Goal: Communication & Community: Answer question/provide support

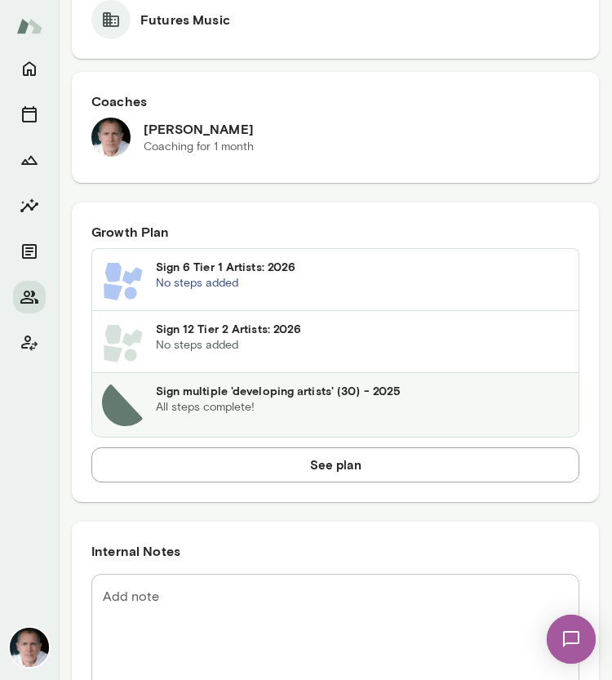
scroll to position [995, 0]
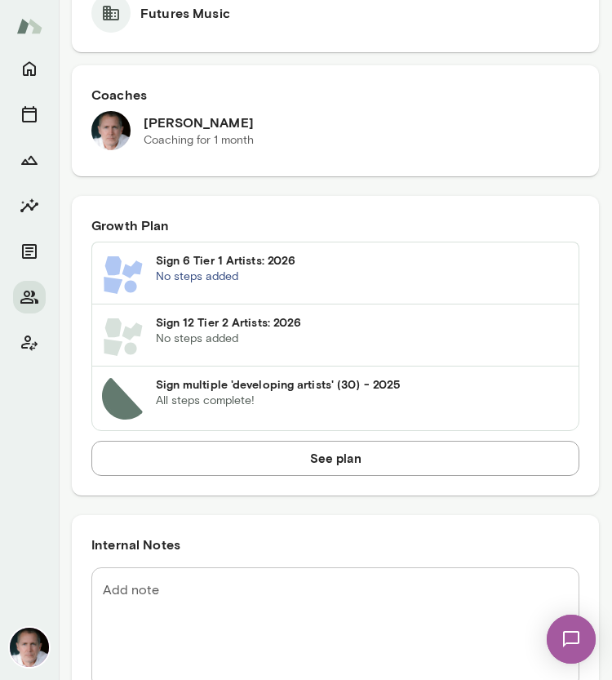
click at [250, 591] on textarea "Add note" at bounding box center [335, 627] width 465 height 94
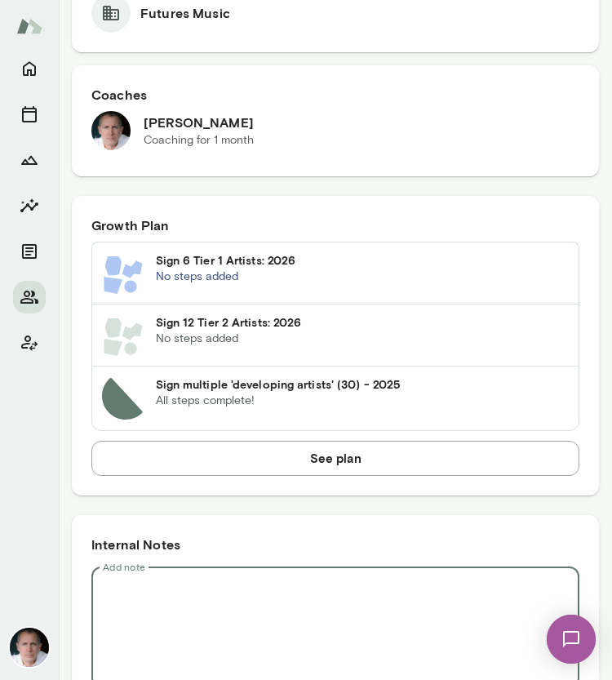
paste textarea "**********"
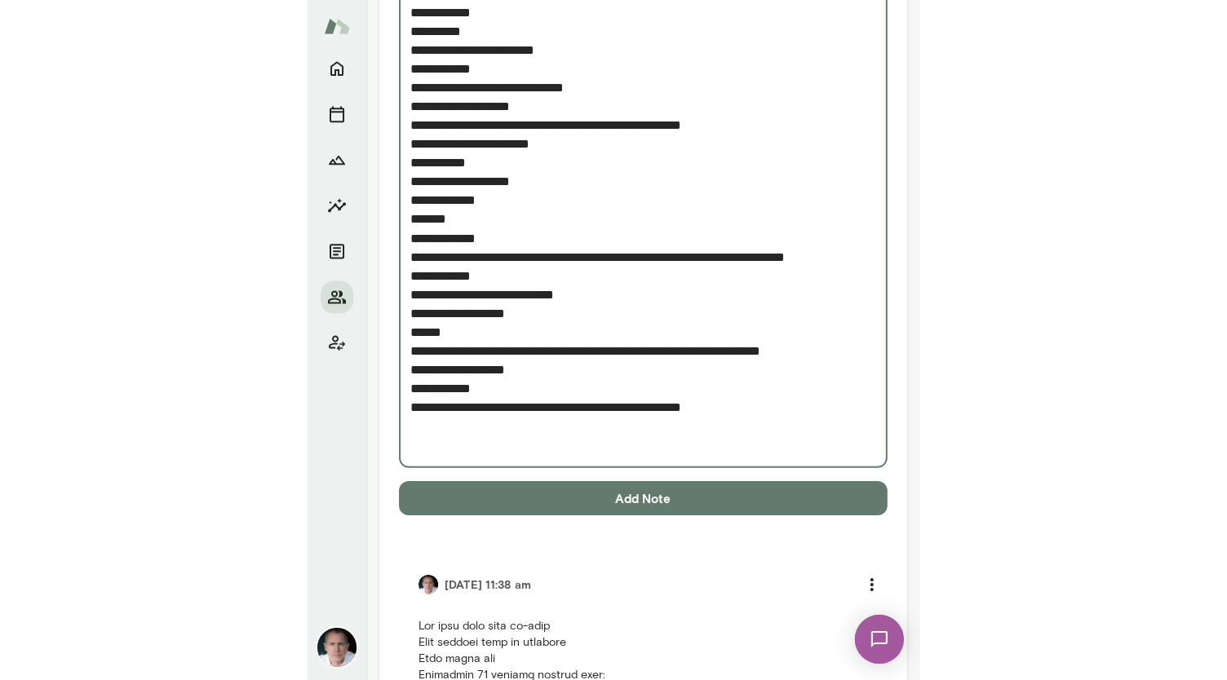
scroll to position [2154, 0]
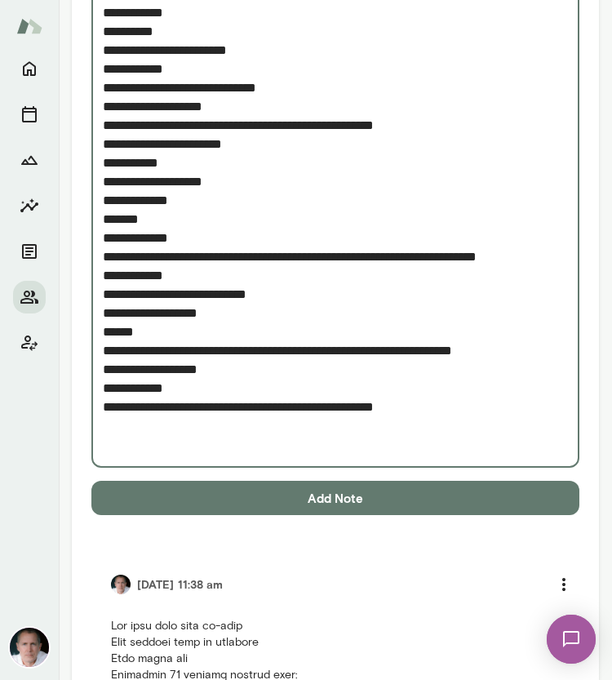
type textarea "**********"
click at [363, 487] on button "Add Note" at bounding box center [335, 498] width 488 height 34
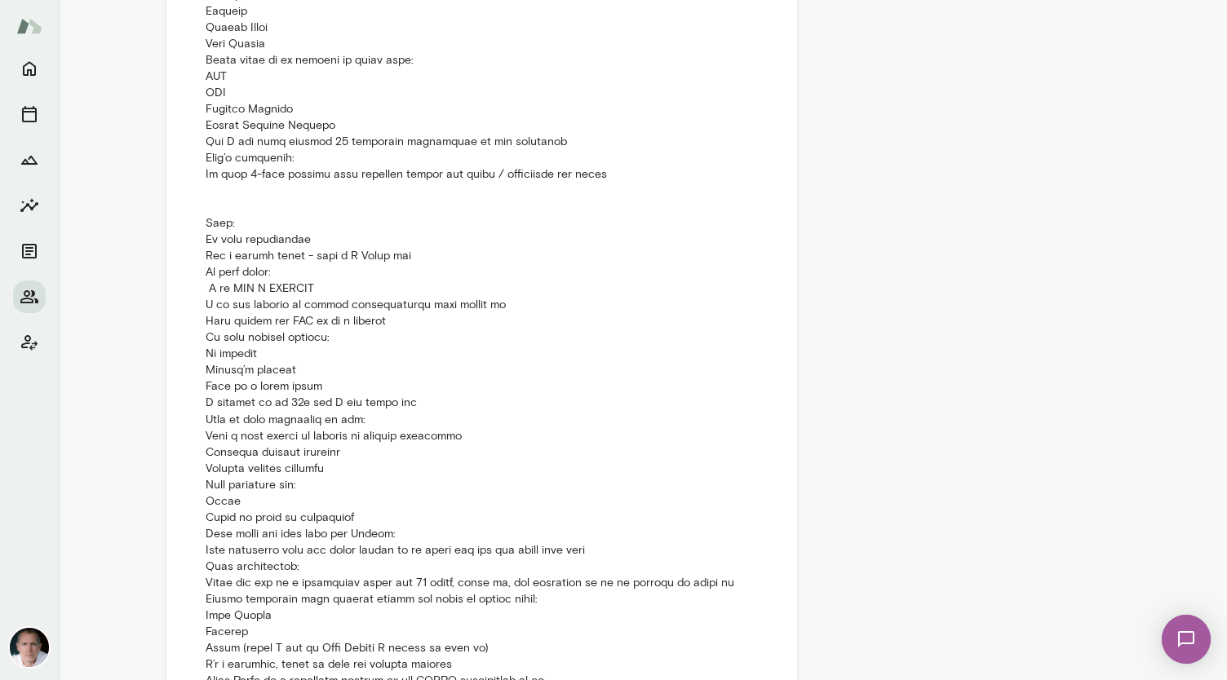
scroll to position [2248, 0]
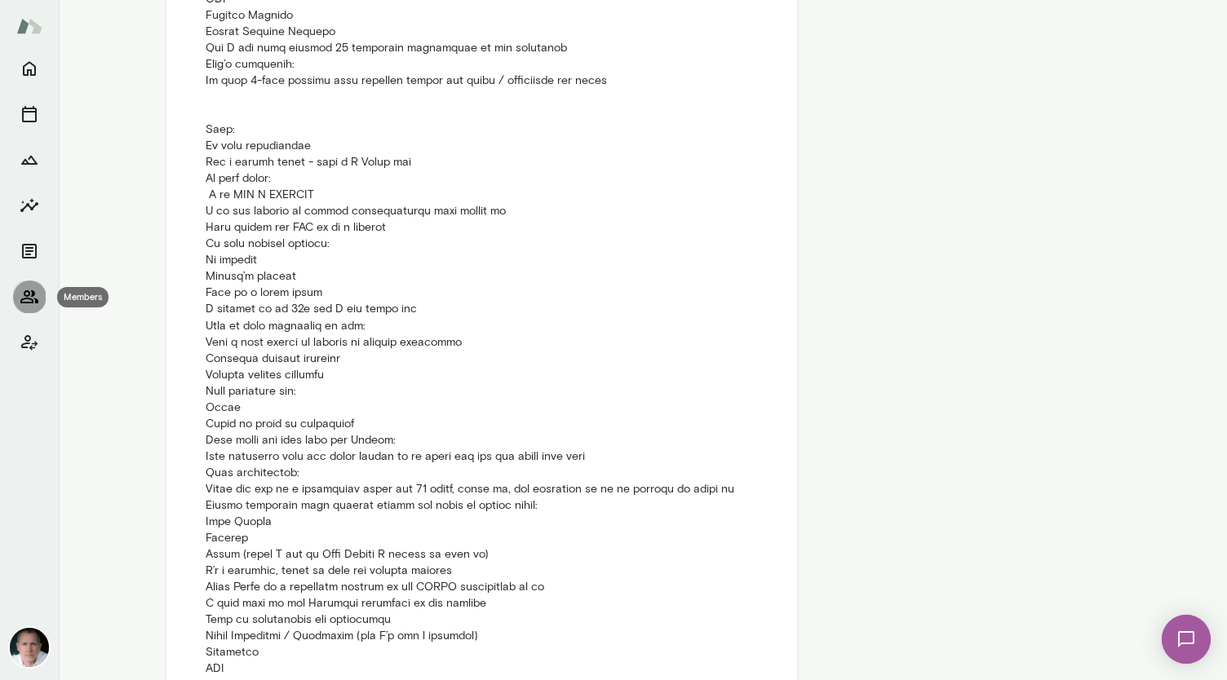
click at [29, 299] on icon "Members" at bounding box center [29, 296] width 18 height 13
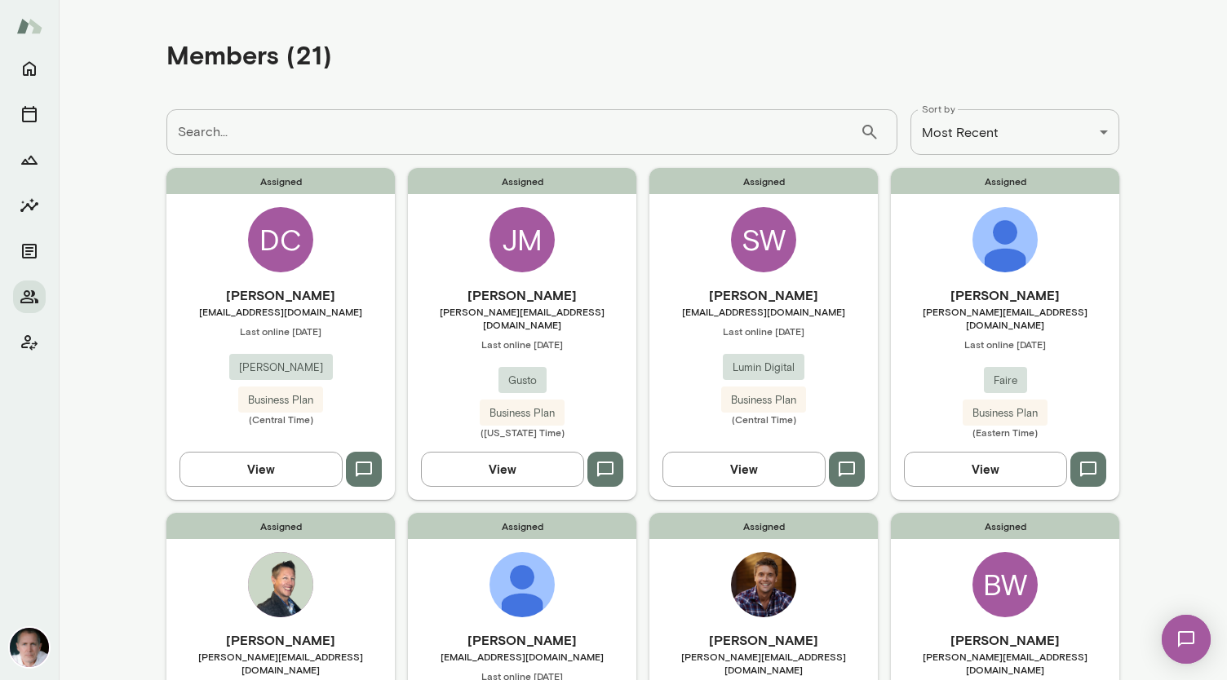
click at [611, 225] on img at bounding box center [1005, 239] width 65 height 65
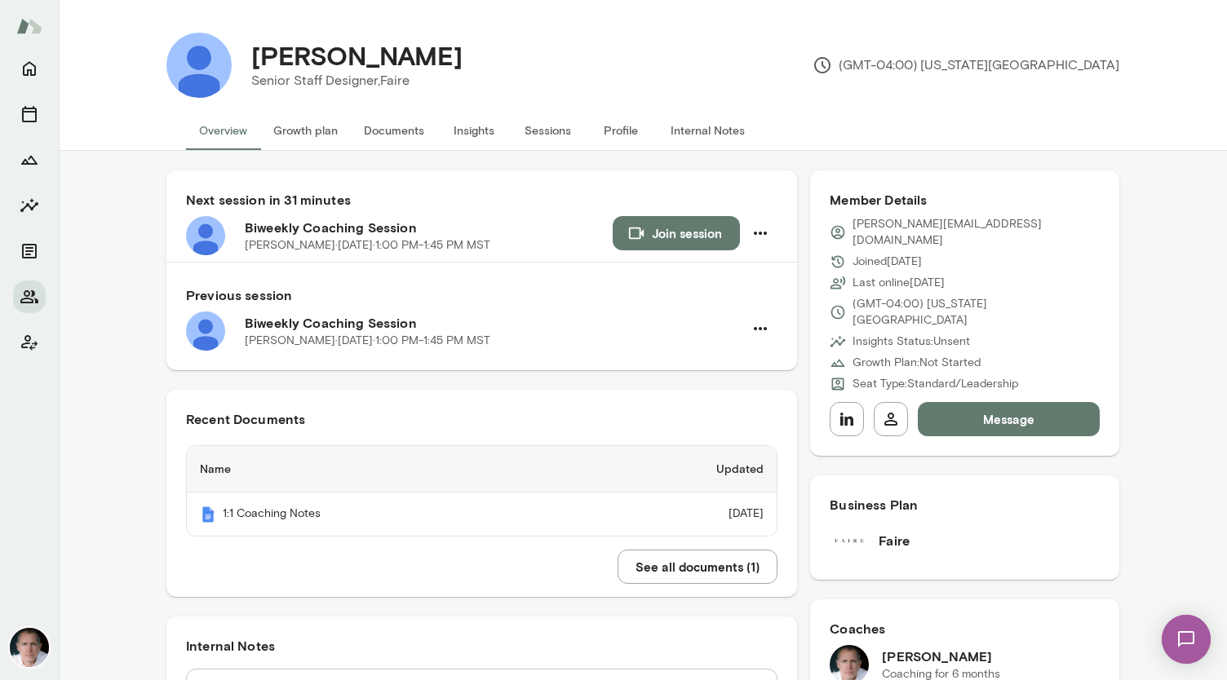
scroll to position [126, 0]
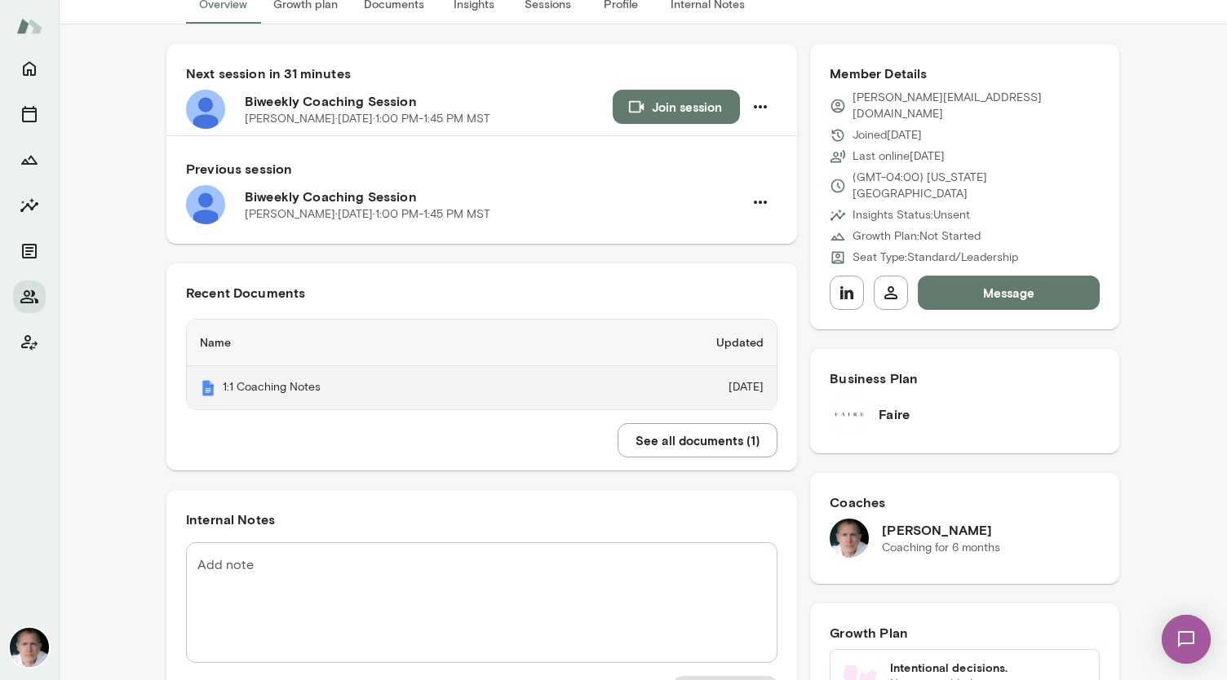
click at [452, 401] on th "1:1 Coaching Notes" at bounding box center [383, 387] width 393 height 43
